Goal: Check status: Check status

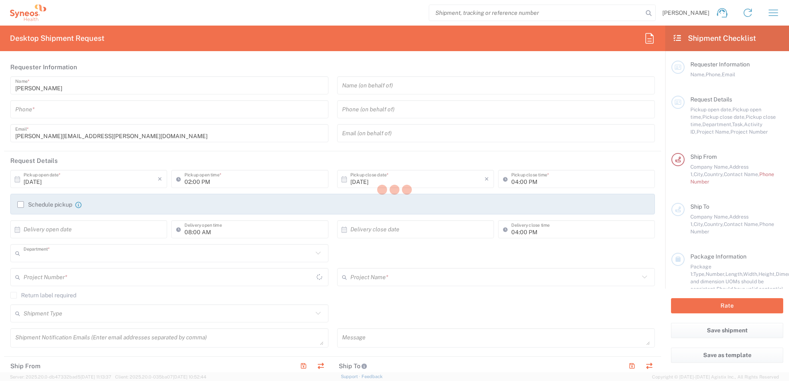
type input "3110"
type input "[GEOGRAPHIC_DATA]"
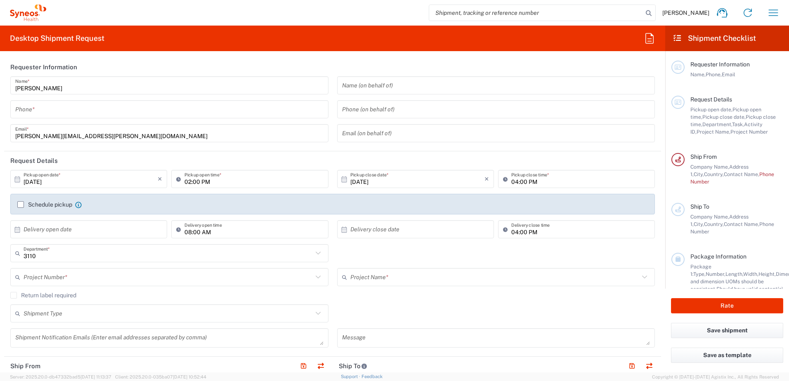
type input "Syneos Health Germany GMBH"
click at [696, 10] on span "[PERSON_NAME]" at bounding box center [686, 12] width 47 height 7
click at [771, 13] on icon "button" at bounding box center [773, 12] width 9 height 6
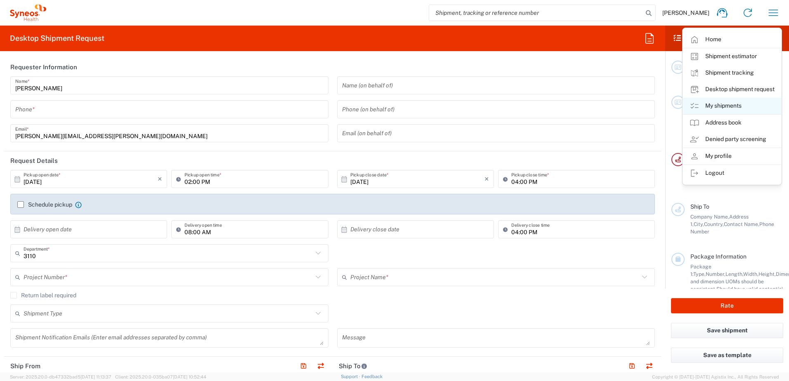
click at [720, 107] on link "My shipments" at bounding box center [732, 106] width 98 height 17
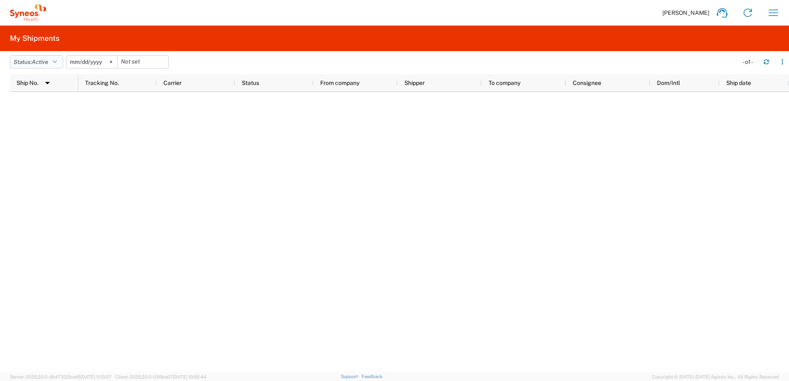
click at [57, 61] on icon "button" at bounding box center [55, 62] width 4 height 6
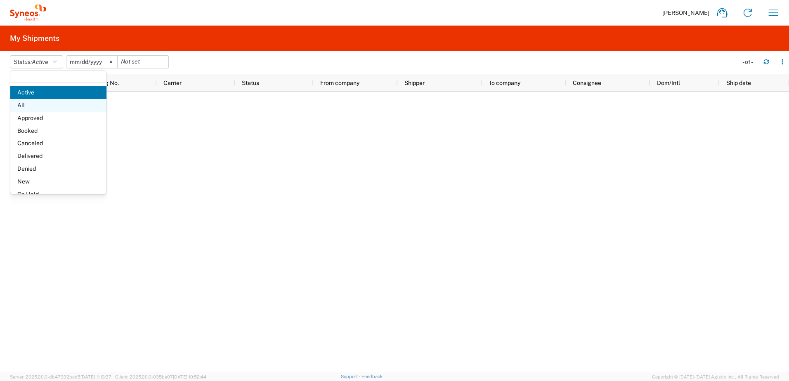
click at [33, 104] on span "All" at bounding box center [58, 105] width 96 height 13
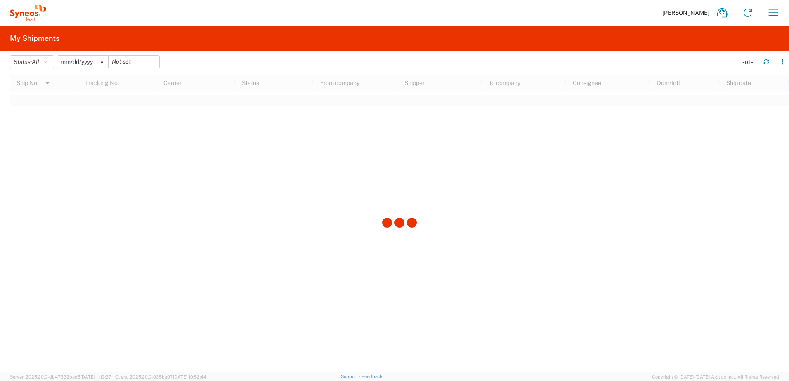
click at [126, 187] on div at bounding box center [399, 223] width 779 height 298
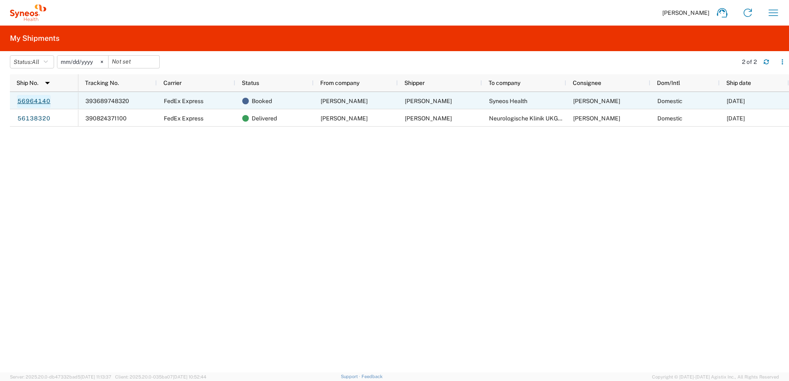
click at [35, 100] on link "56964140" at bounding box center [34, 101] width 34 height 13
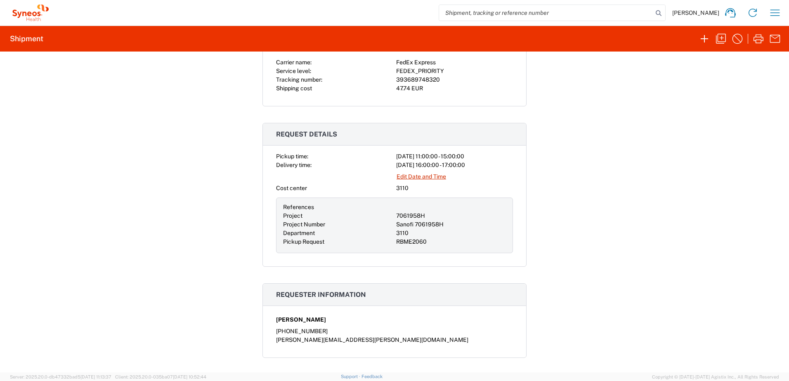
scroll to position [206, 0]
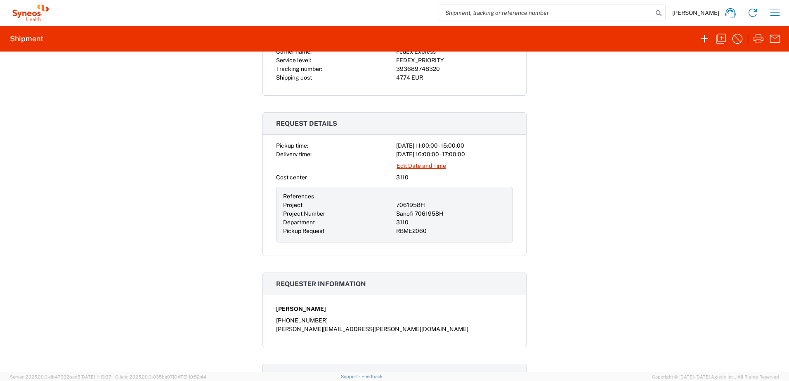
click at [206, 237] on div "Shipment 56964140 Google Maps Documents Packing List Shipping Label Laser Shipp…" at bounding box center [394, 212] width 789 height 321
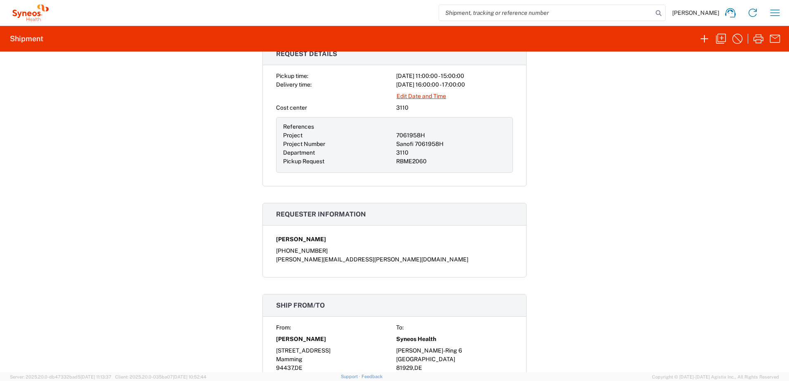
scroll to position [0, 0]
